Goal: Entertainment & Leisure: Consume media (video, audio)

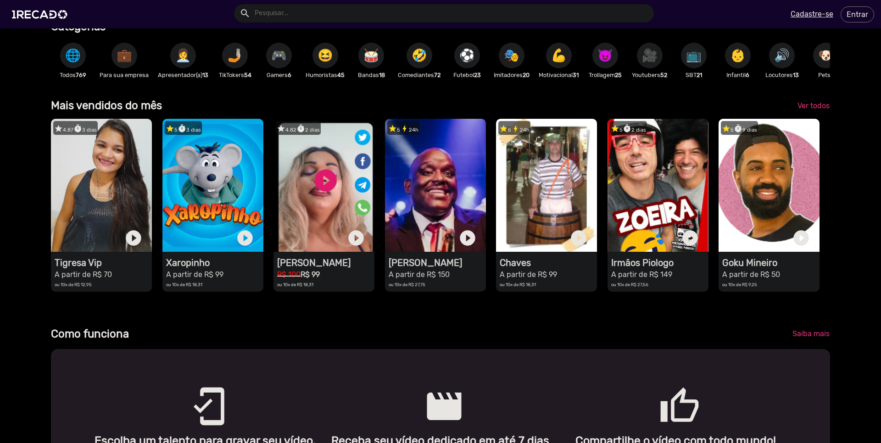
click at [346, 12] on input "text" at bounding box center [451, 13] width 406 height 18
type input "[PERSON_NAME]"
click at [236, 5] on button "search" at bounding box center [244, 13] width 16 height 16
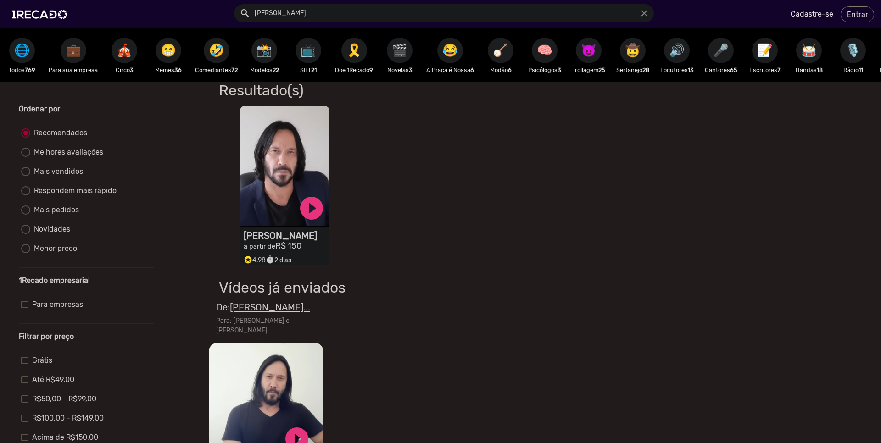
click at [249, 261] on icon "stars" at bounding box center [248, 258] width 9 height 11
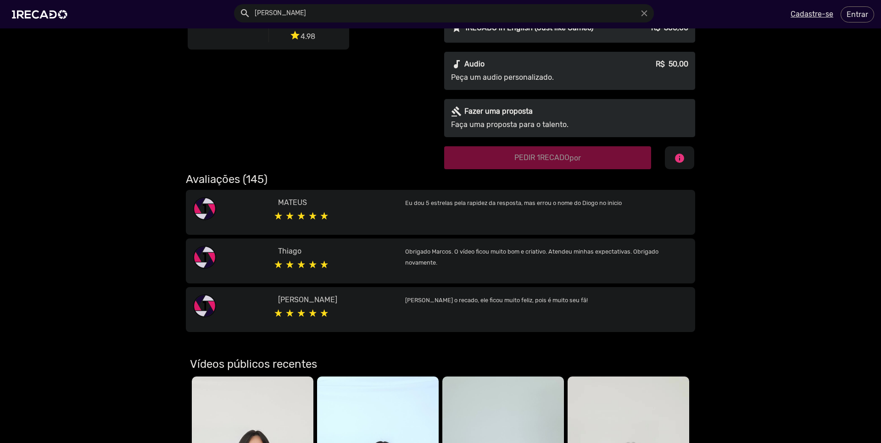
scroll to position [440, 0]
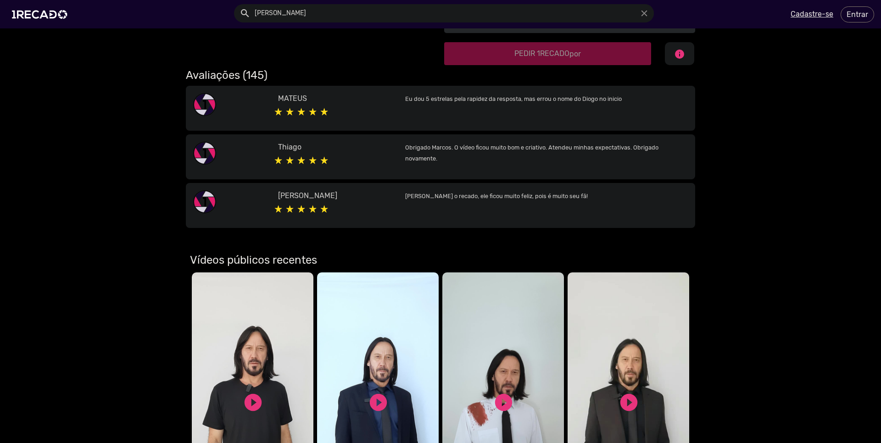
click at [237, 69] on h2 "Avaliações (145)" at bounding box center [440, 75] width 509 height 13
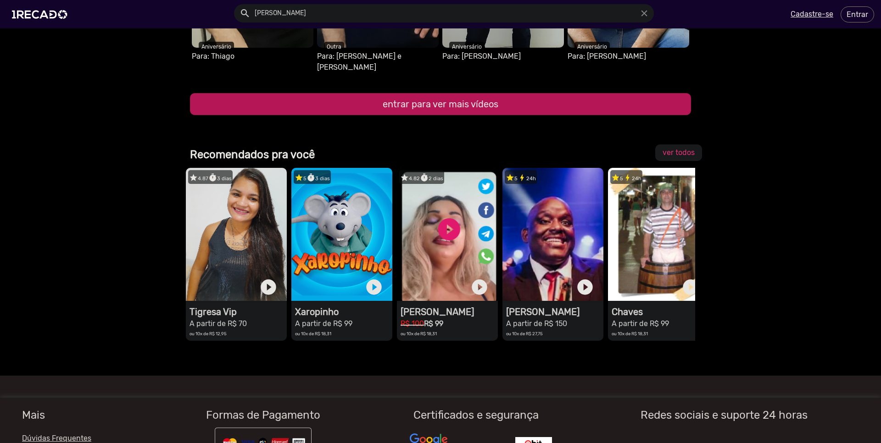
scroll to position [1059, 0]
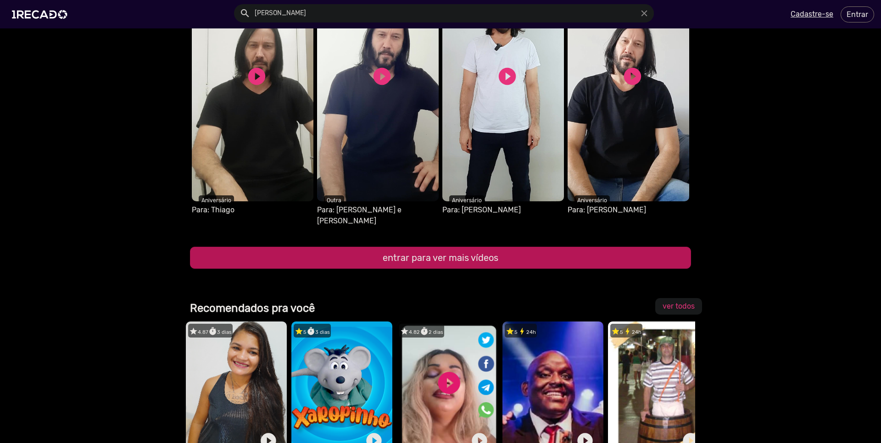
click at [433, 247] on button "entrar para ver mais vídeos" at bounding box center [440, 258] width 501 height 22
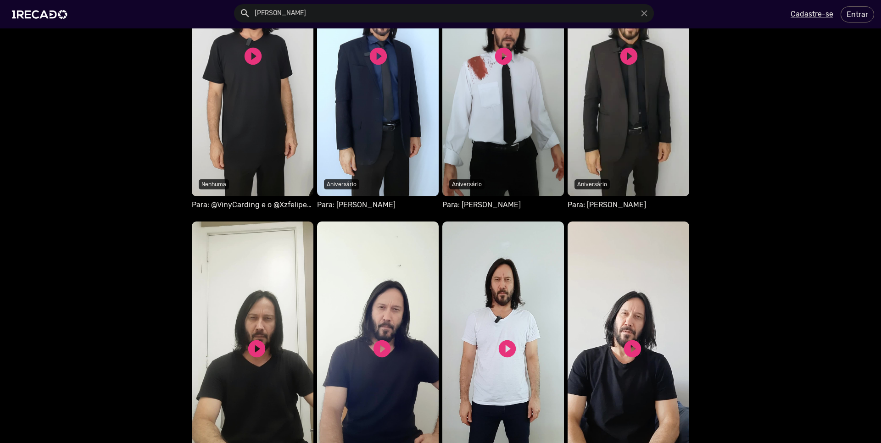
scroll to position [771, 0]
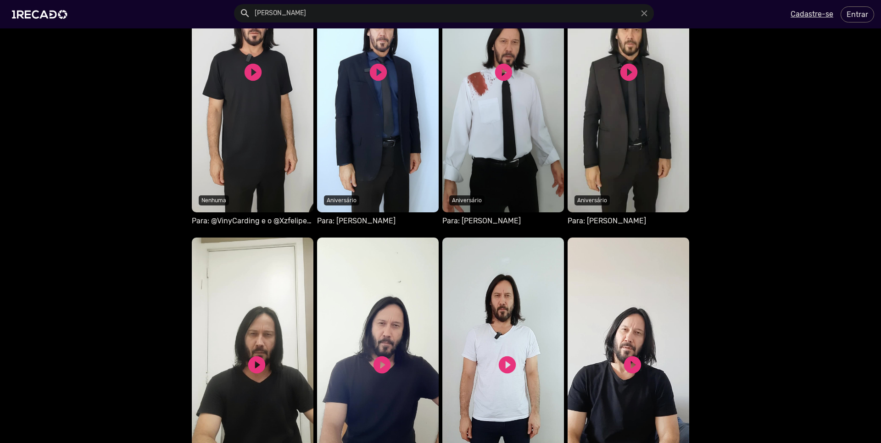
click at [253, 189] on video "Seu navegador não reproduz vídeo em HTML5" at bounding box center [253, 77] width 122 height 270
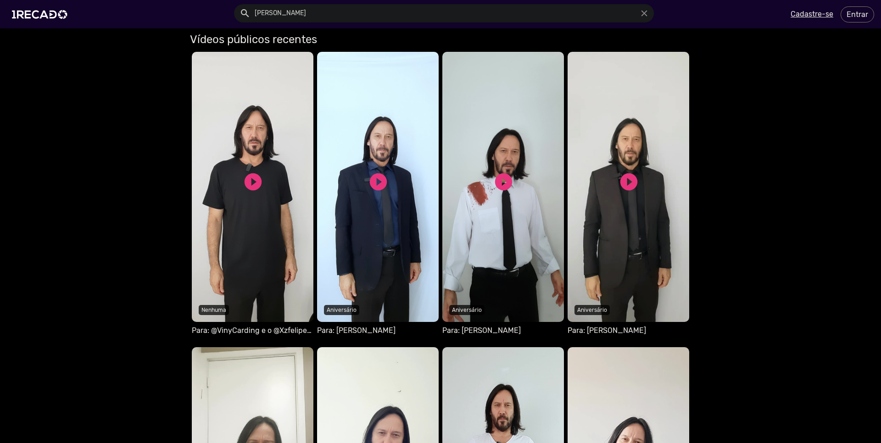
scroll to position [716, 0]
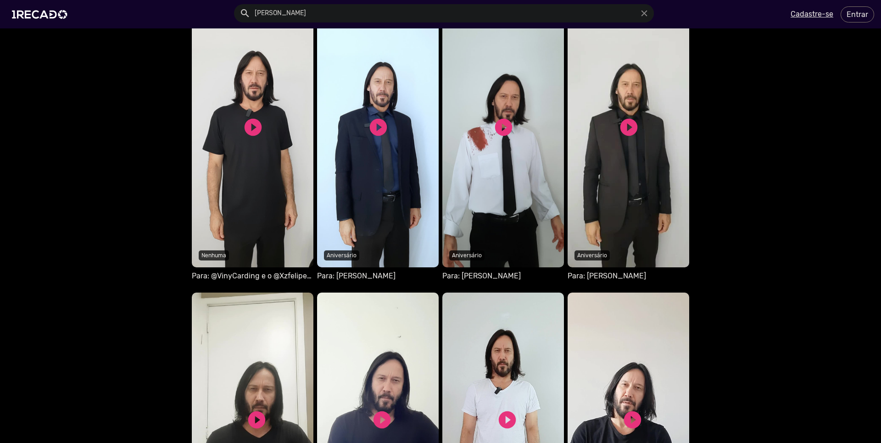
click at [453, 219] on video "Seu navegador não reproduz vídeo em HTML5" at bounding box center [503, 132] width 122 height 270
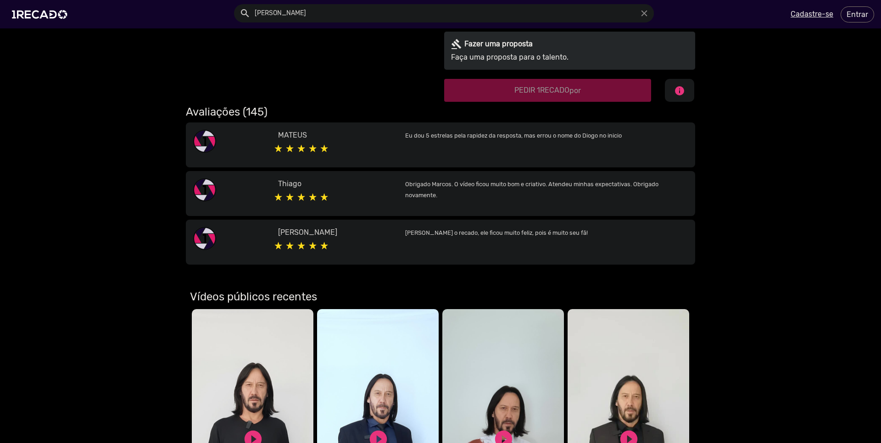
scroll to position [495, 0]
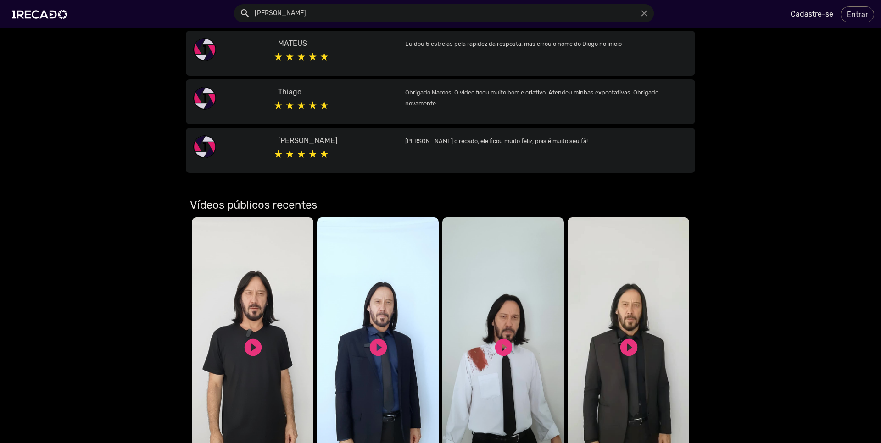
click at [588, 311] on video "Seu navegador não reproduz vídeo em HTML5" at bounding box center [628, 352] width 122 height 270
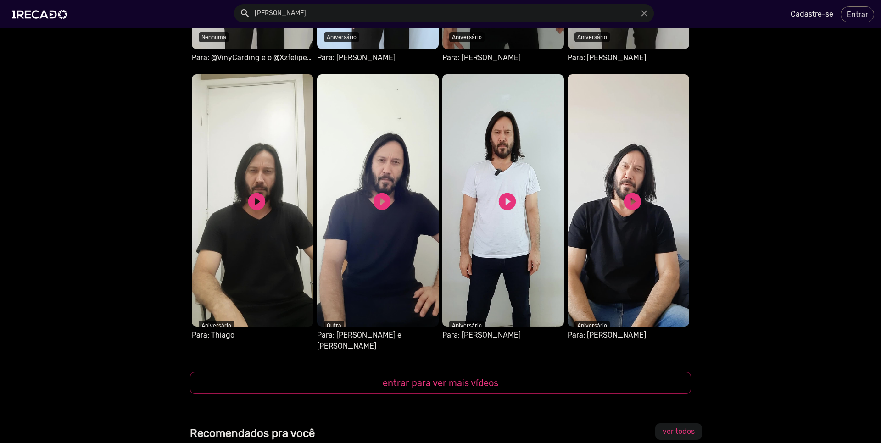
scroll to position [936, 0]
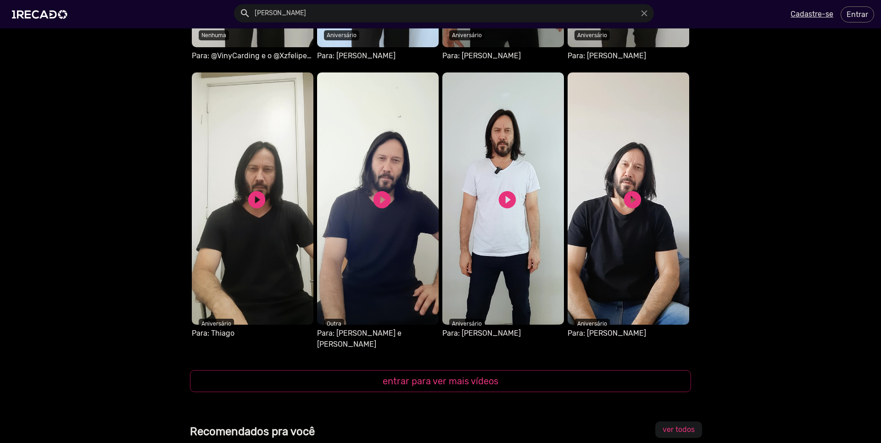
click at [275, 281] on video "S1RECADO vídeos dedicados para fãs e empresas" at bounding box center [253, 198] width 122 height 252
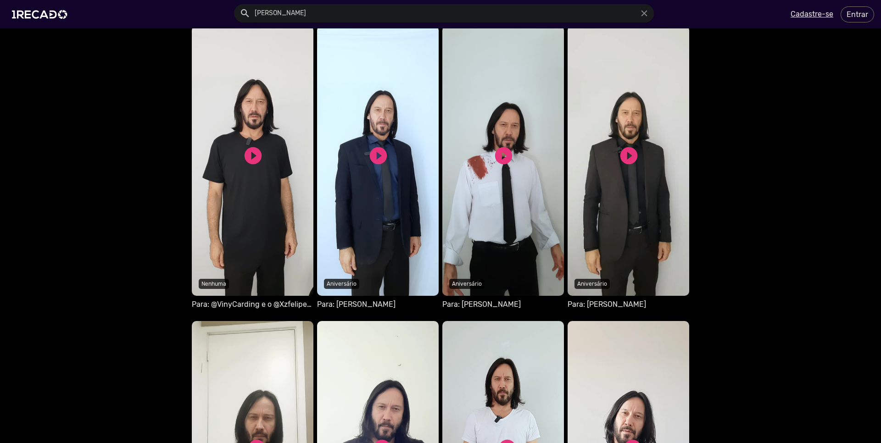
scroll to position [826, 0]
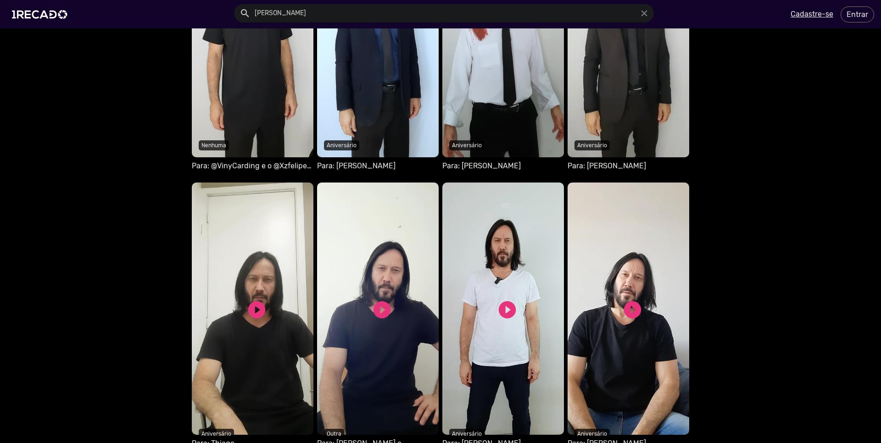
click at [397, 349] on video "S1RECADO vídeos dedicados para fãs e empresas" at bounding box center [378, 309] width 122 height 252
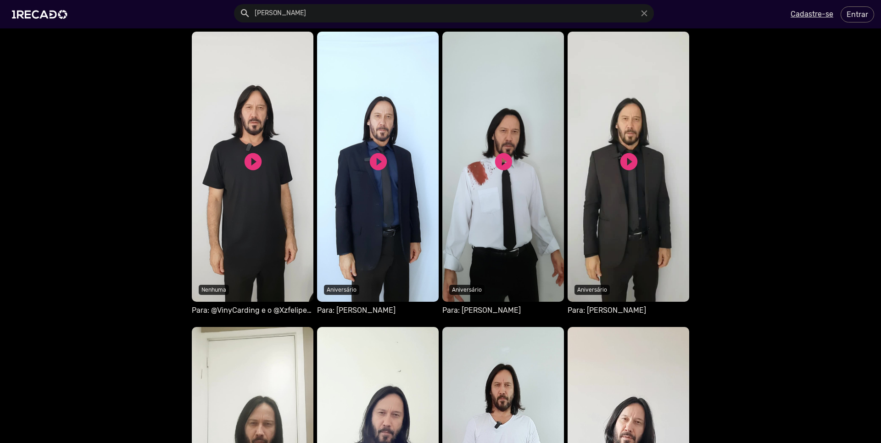
scroll to position [827, 0]
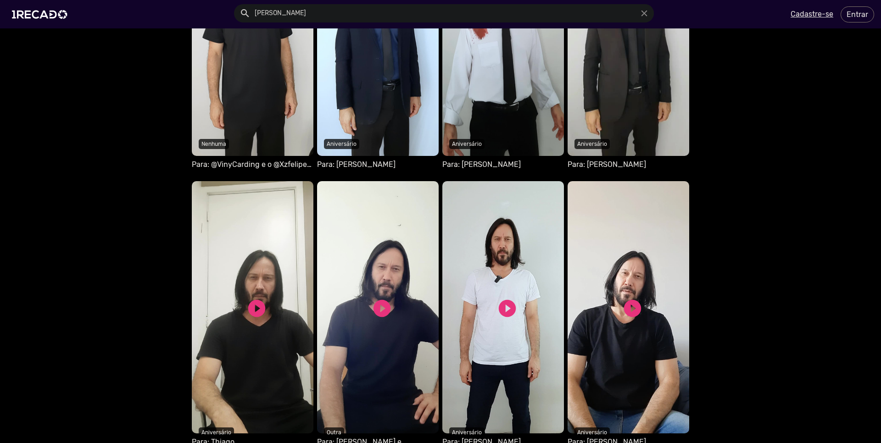
click at [532, 249] on video "S1RECADO vídeos dedicados para fãs e empresas" at bounding box center [503, 307] width 122 height 252
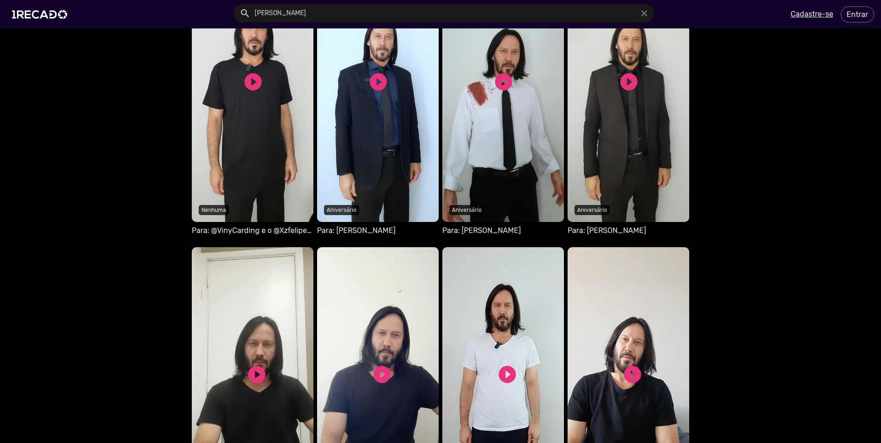
scroll to position [936, 0]
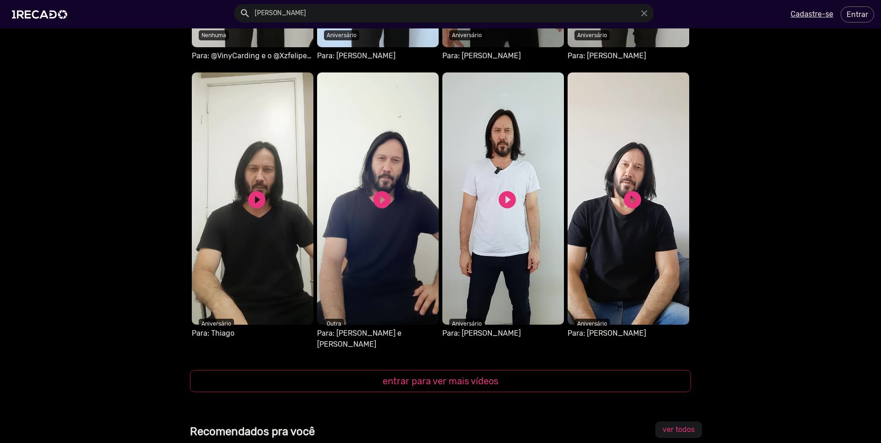
click at [609, 297] on video "S1RECADO vídeos dedicados para fãs e empresas" at bounding box center [628, 198] width 122 height 252
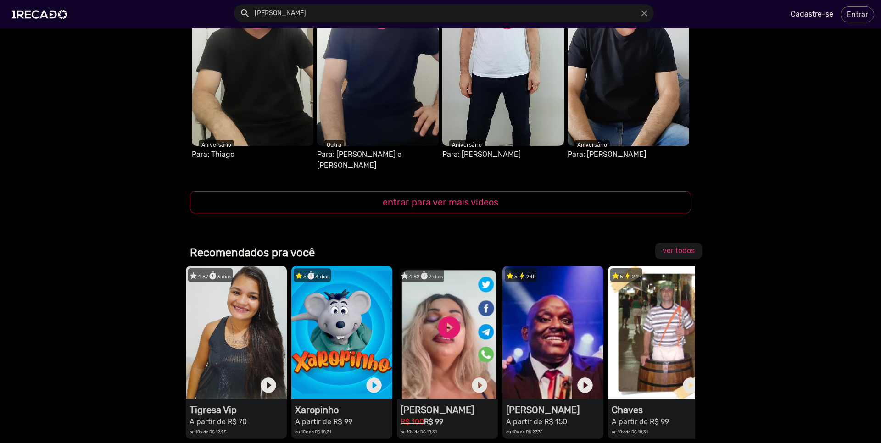
scroll to position [1114, 0]
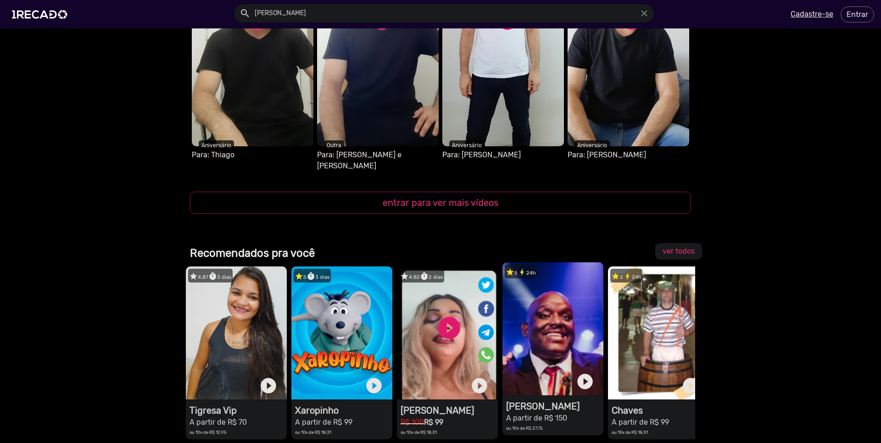
click at [529, 321] on video "1RECADO vídeos dedicados para fãs e empresas" at bounding box center [552, 328] width 101 height 133
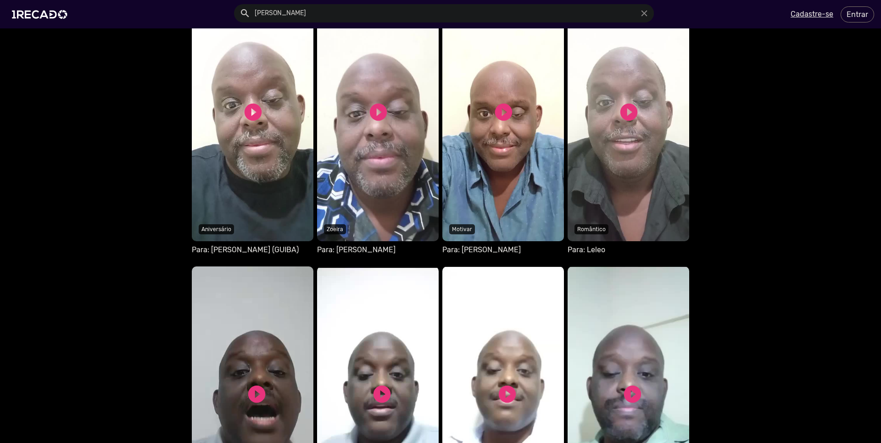
scroll to position [605, 0]
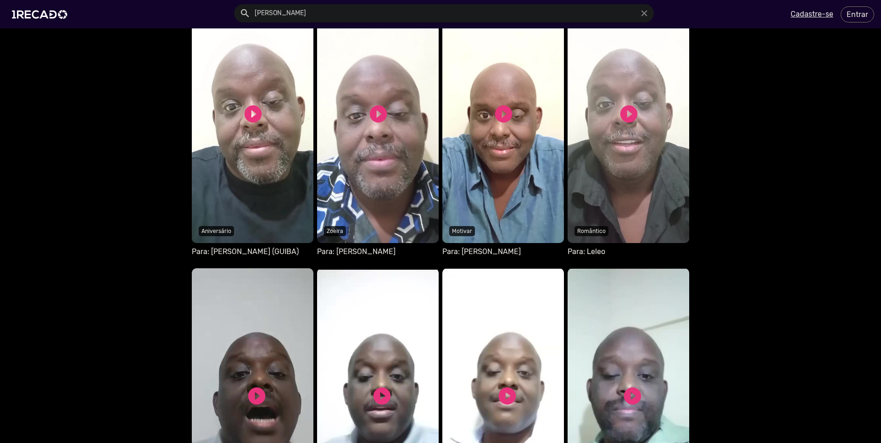
click at [244, 189] on video "Seu navegador não reproduz vídeo em HTML5" at bounding box center [253, 117] width 122 height 252
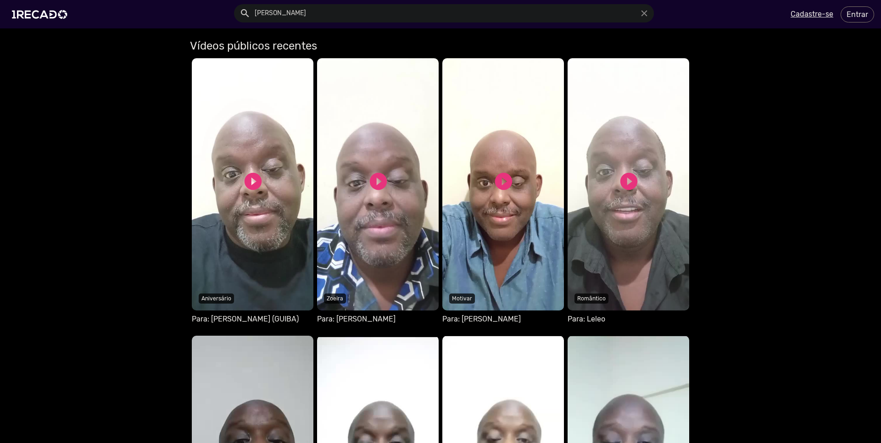
scroll to position [660, 0]
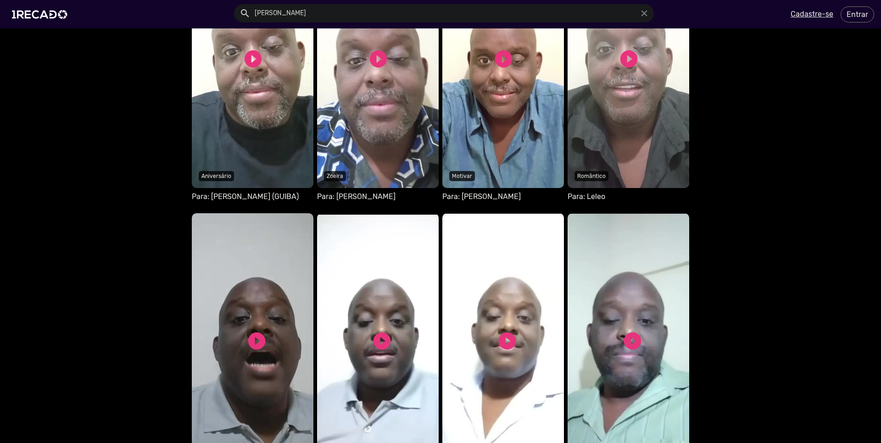
click at [381, 166] on video "Seu navegador não reproduz vídeo em HTML5" at bounding box center [378, 62] width 122 height 252
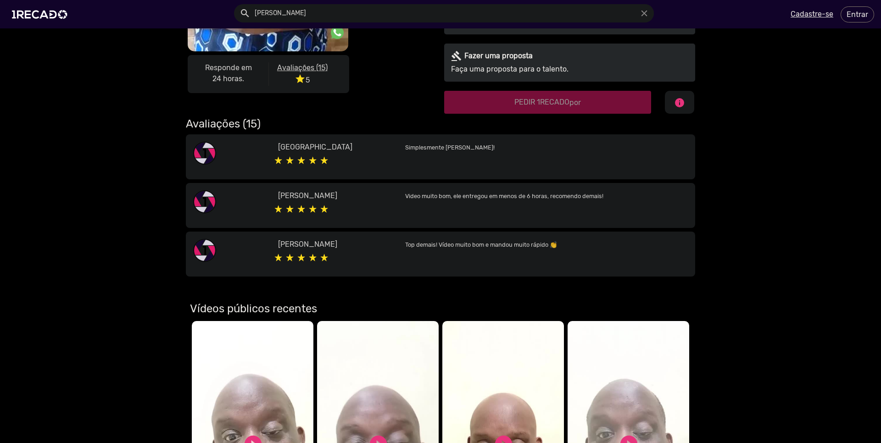
scroll to position [605, 0]
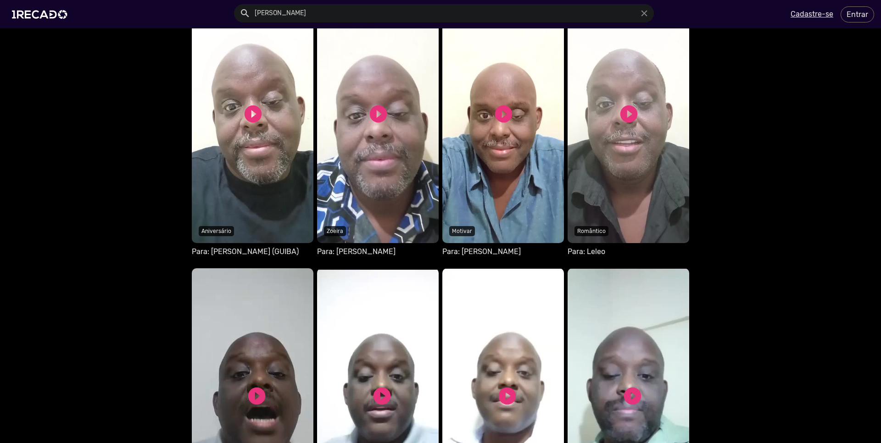
click at [550, 158] on video "Seu navegador não reproduz vídeo em HTML5" at bounding box center [503, 117] width 122 height 252
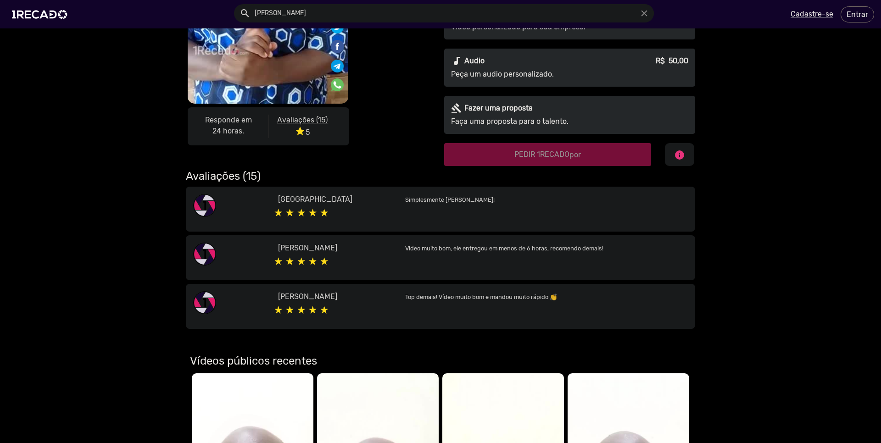
scroll to position [330, 0]
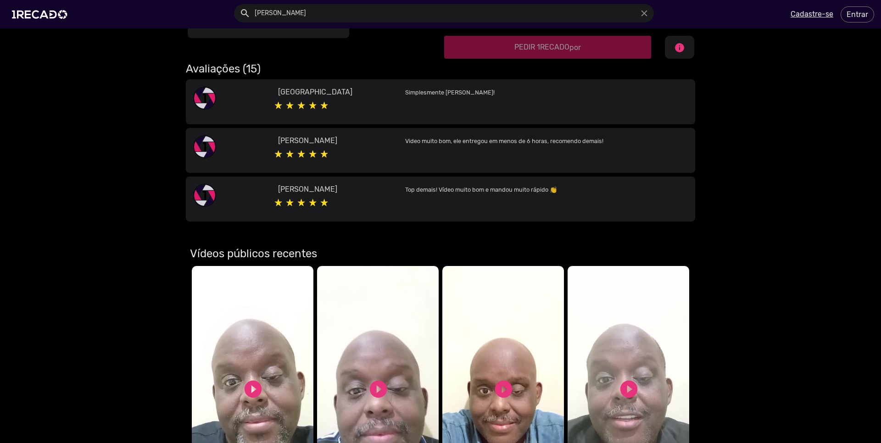
click at [662, 321] on video "Seu navegador não reproduz vídeo em HTML5" at bounding box center [628, 392] width 122 height 252
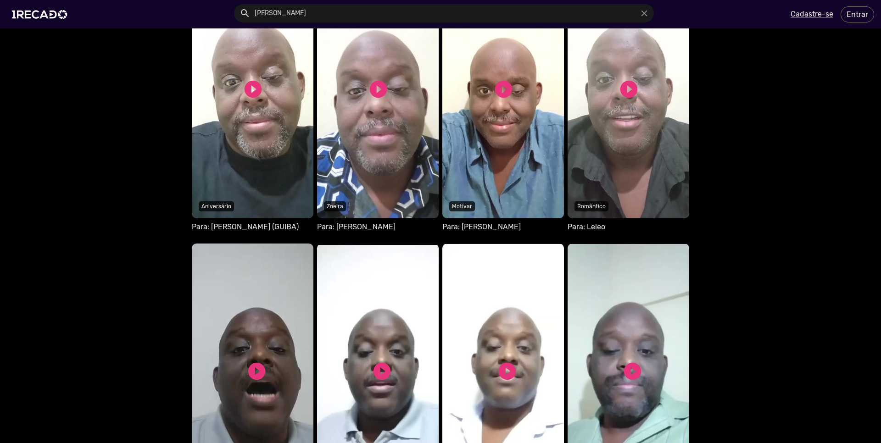
scroll to position [771, 0]
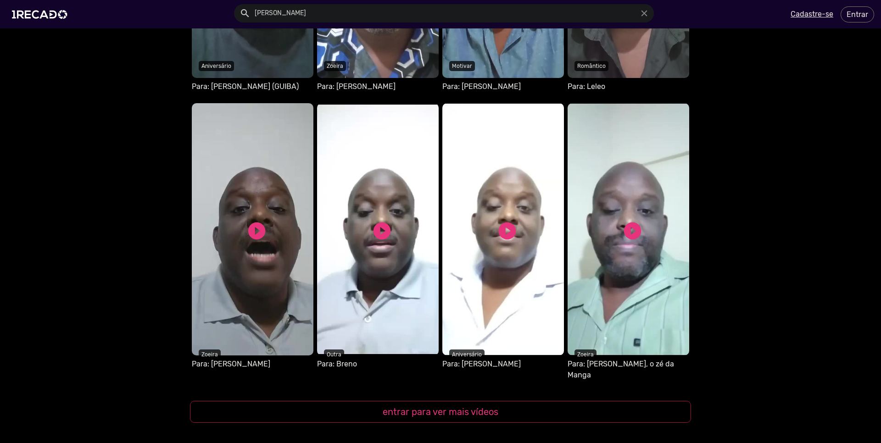
click at [270, 260] on video "S1RECADO vídeos dedicados para fãs e empresas" at bounding box center [253, 229] width 122 height 252
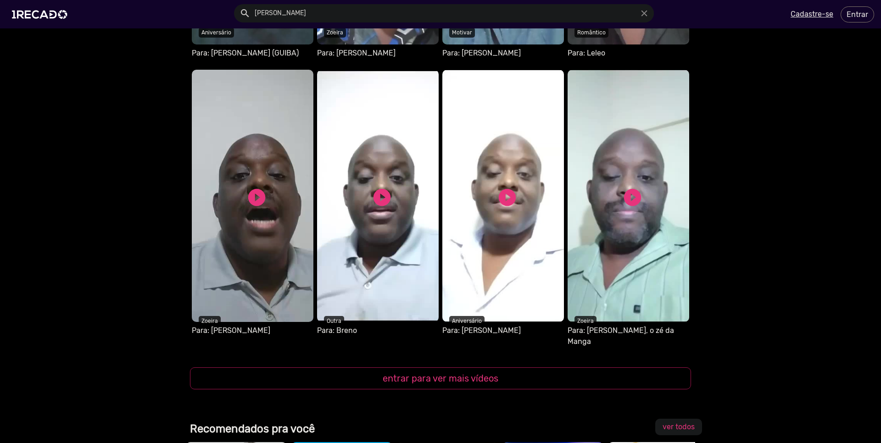
scroll to position [881, 0]
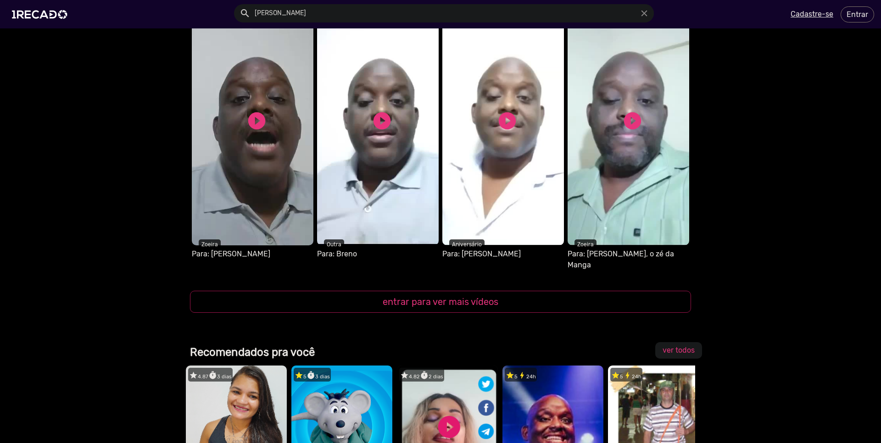
click at [476, 212] on video "S1RECADO vídeos dedicados para fãs e empresas" at bounding box center [503, 119] width 122 height 252
